Goal: Book appointment/travel/reservation

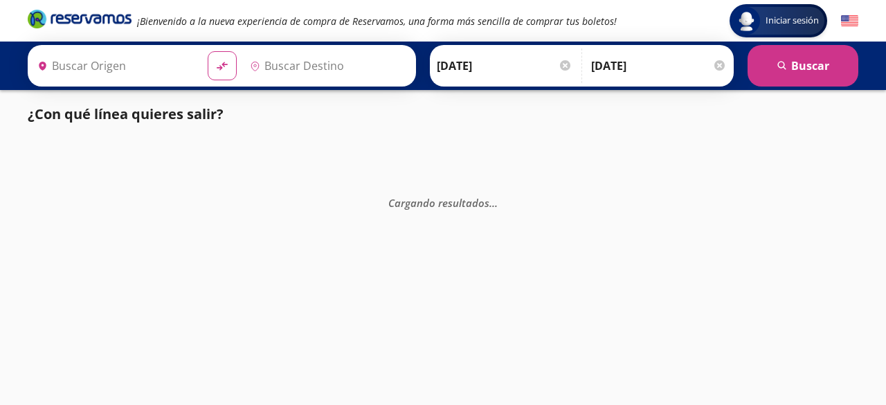
type input "[GEOGRAPHIC_DATA], [GEOGRAPHIC_DATA]"
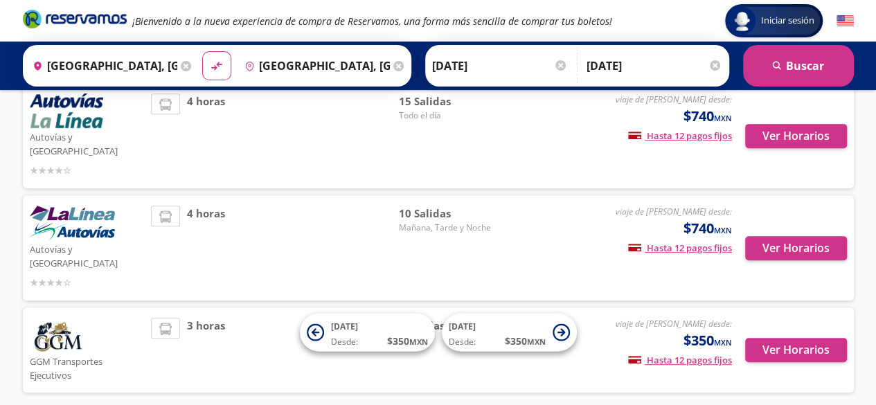
scroll to position [312, 0]
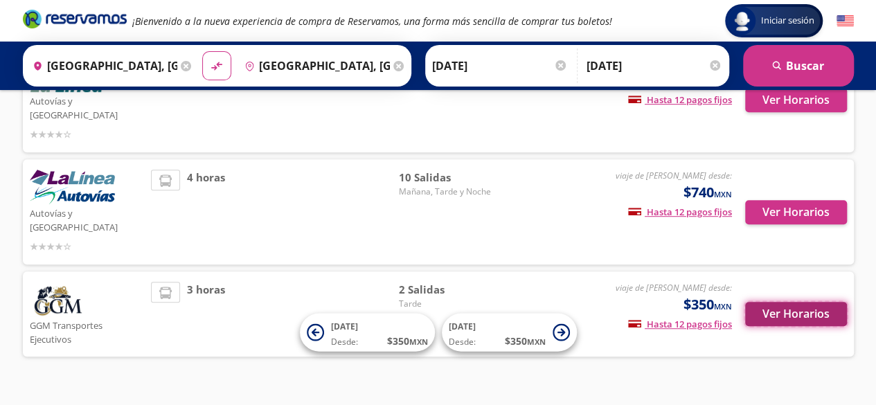
click at [828, 302] on button "Ver Horarios" at bounding box center [796, 314] width 102 height 24
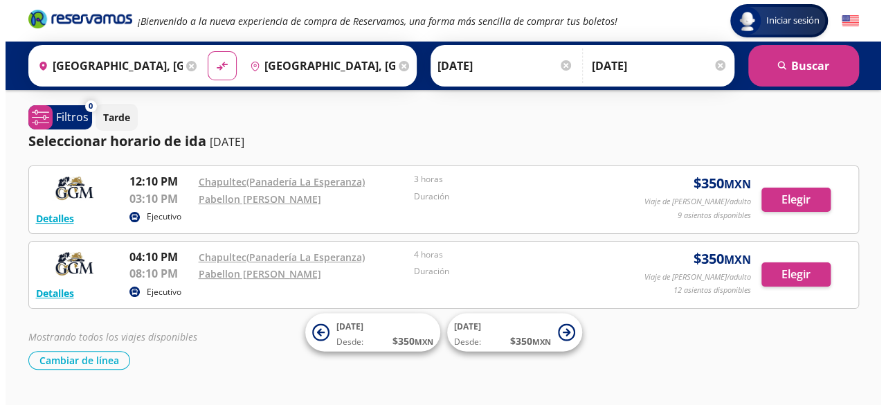
scroll to position [32, 0]
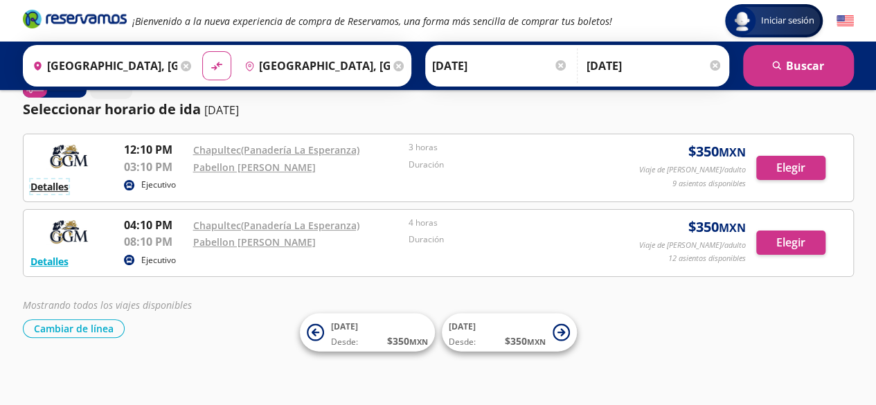
click at [36, 190] on button "Detalles" at bounding box center [49, 186] width 38 height 15
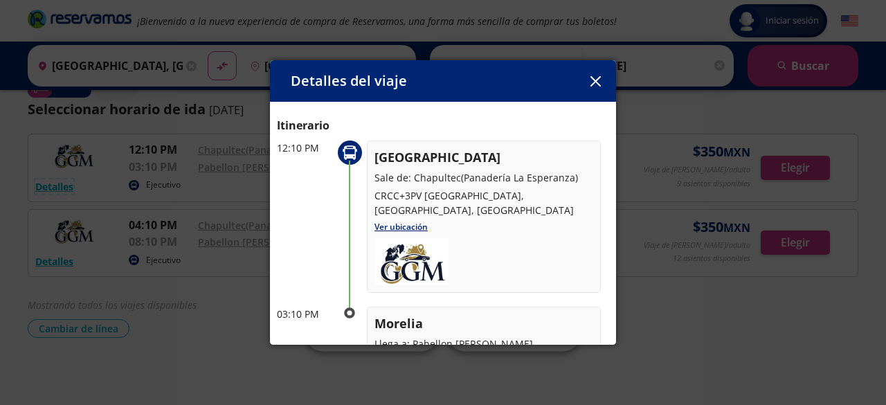
scroll to position [44, 0]
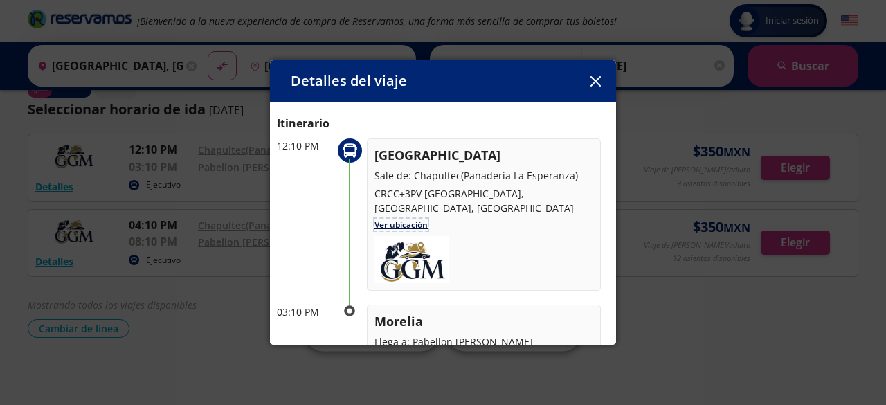
click at [415, 226] on link "Ver ubicación" at bounding box center [401, 225] width 53 height 12
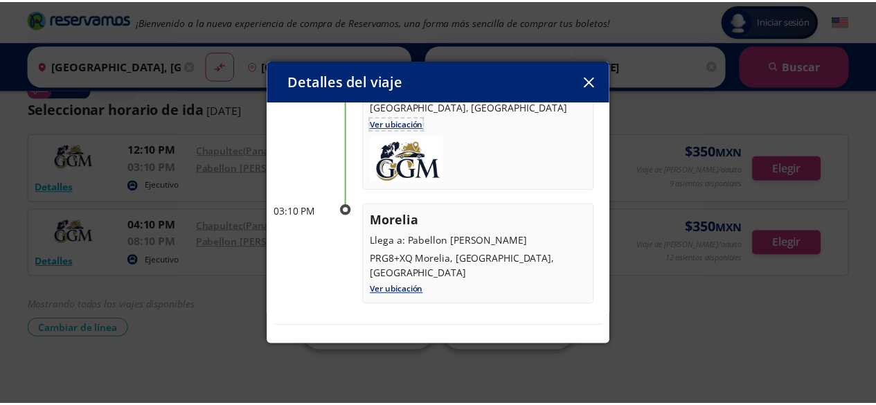
scroll to position [217, 0]
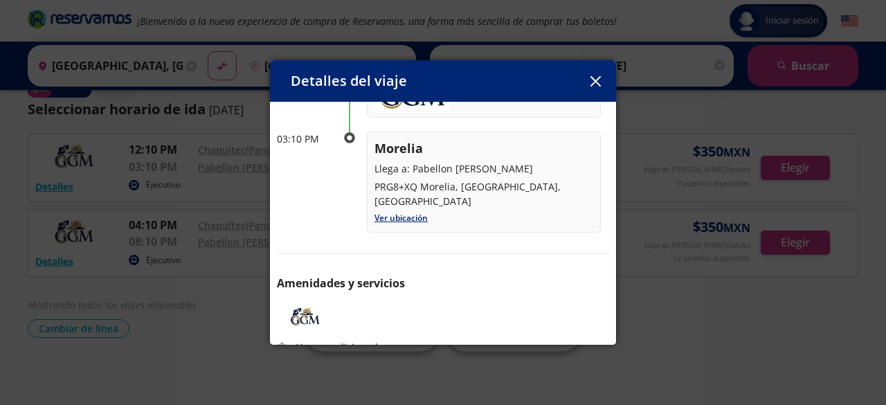
click at [593, 91] on button "button" at bounding box center [595, 81] width 21 height 21
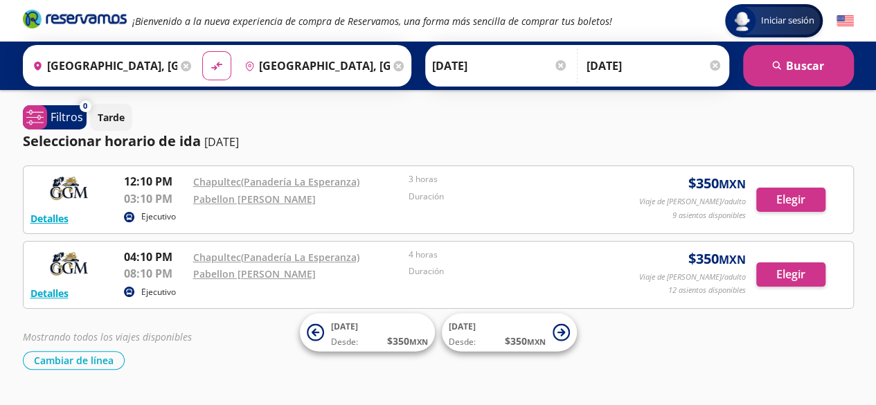
scroll to position [1, 0]
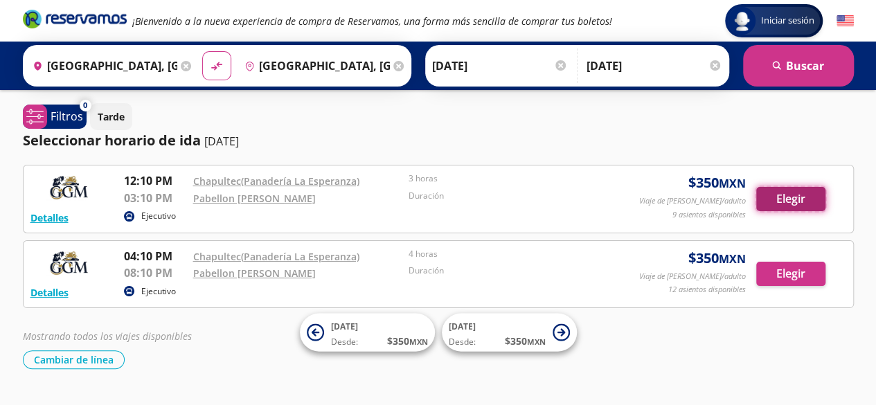
click at [806, 198] on button "Elegir" at bounding box center [790, 199] width 69 height 24
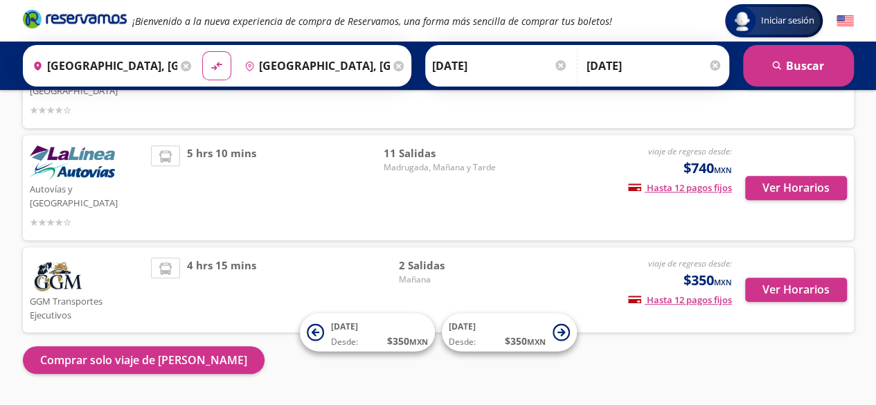
scroll to position [346, 0]
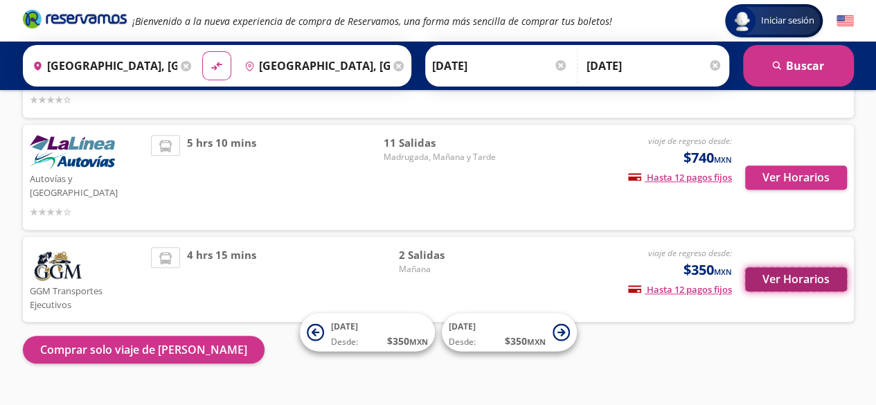
click at [780, 267] on button "Ver Horarios" at bounding box center [796, 279] width 102 height 24
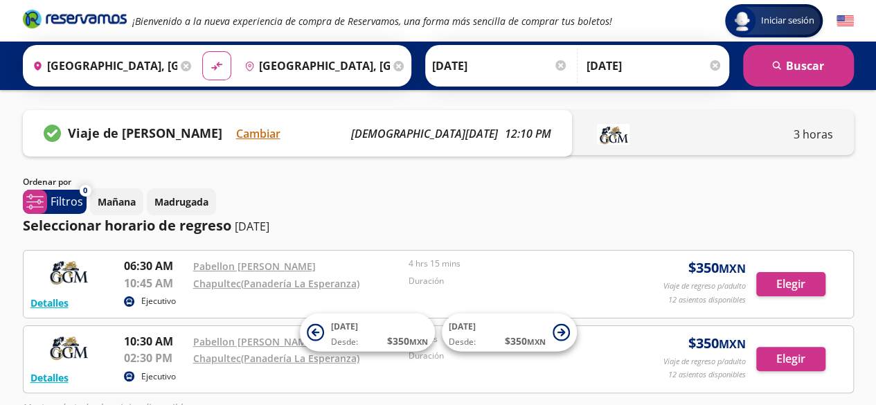
scroll to position [103, 0]
